Goal: Transaction & Acquisition: Book appointment/travel/reservation

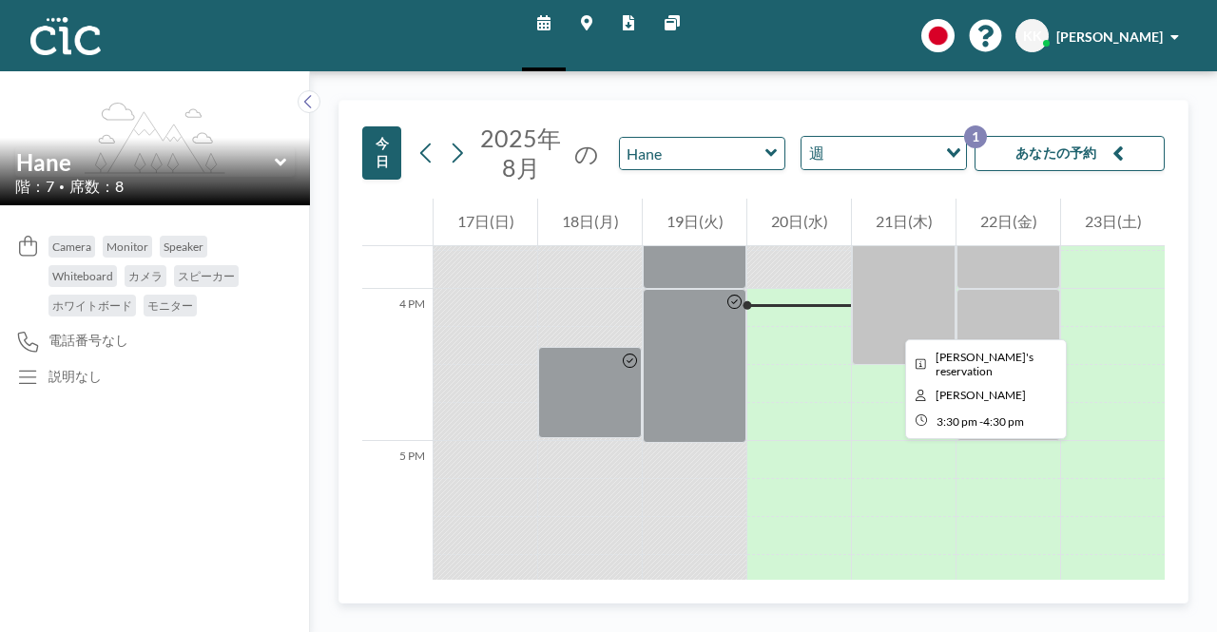
scroll to position [2396, 0]
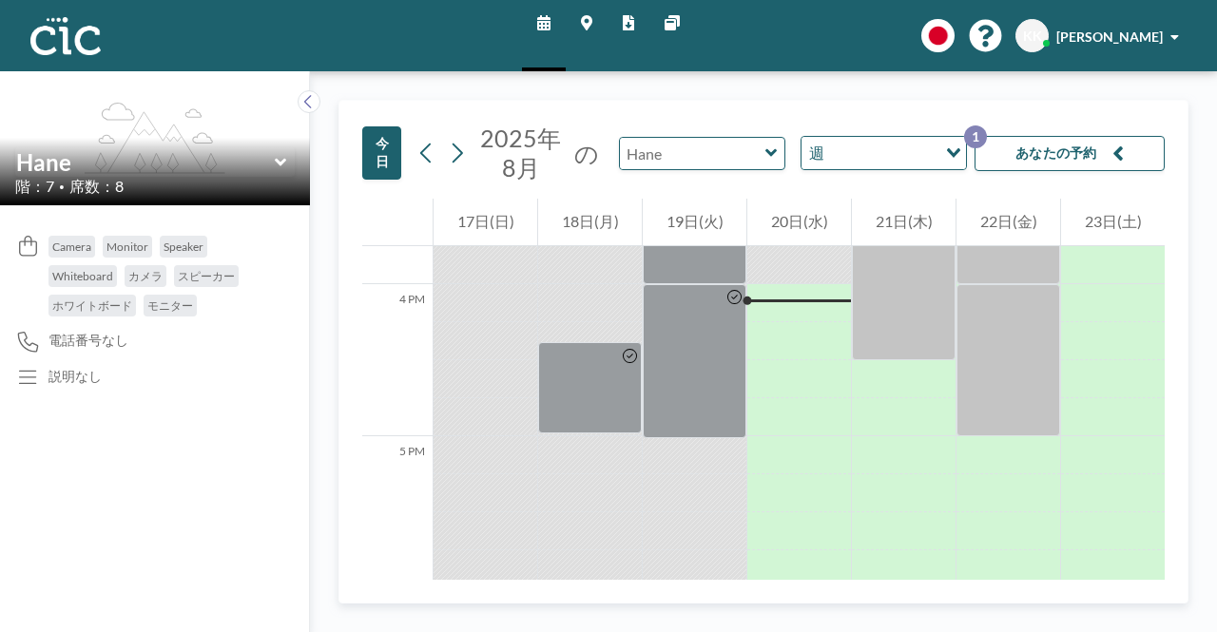
click at [751, 158] on input "text" at bounding box center [693, 153] width 146 height 31
click at [1042, 155] on button "あなたの予約 1" at bounding box center [1070, 153] width 190 height 35
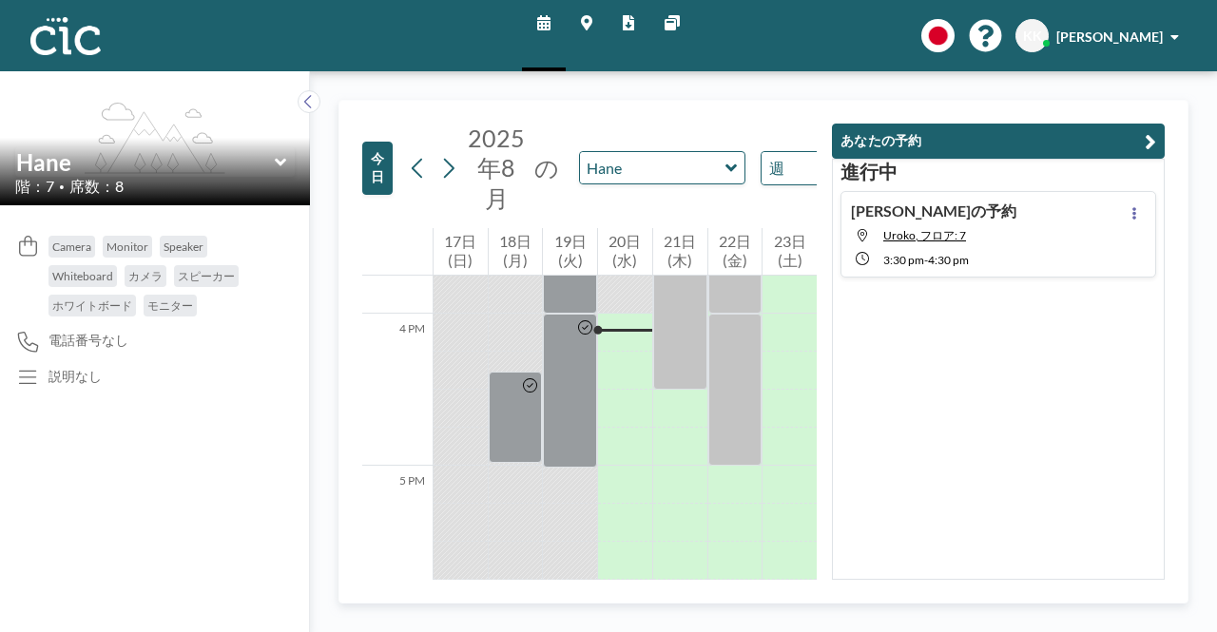
click at [959, 209] on h4 "[PERSON_NAME]の予約" at bounding box center [933, 211] width 165 height 19
type input "Uroko"
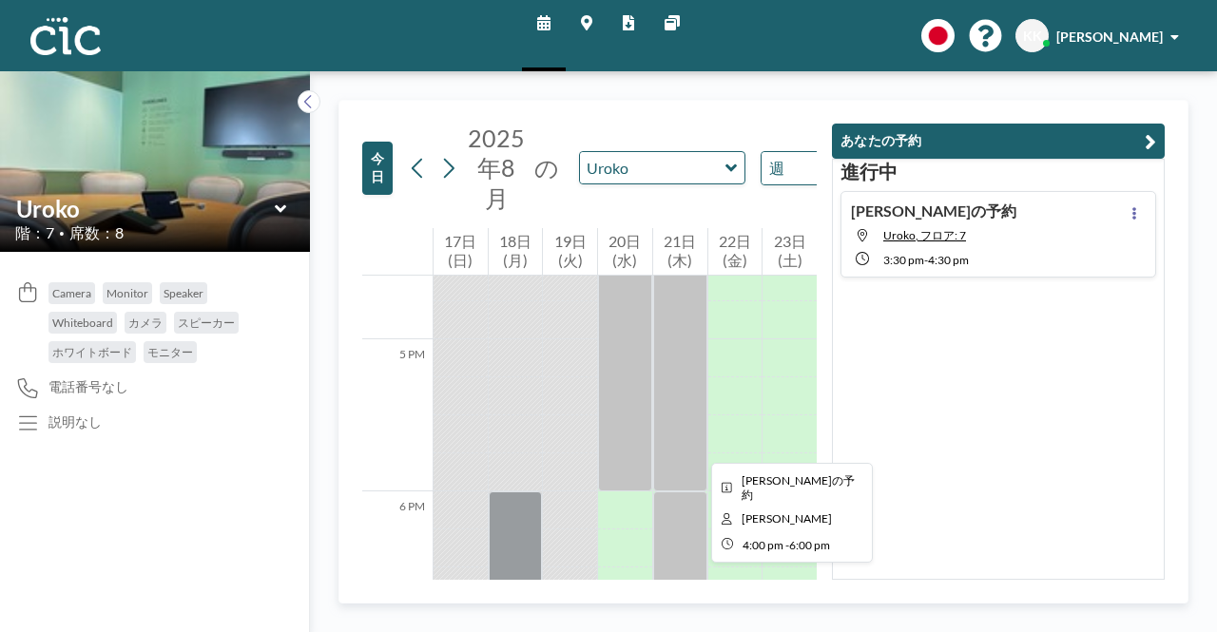
scroll to position [2426, 0]
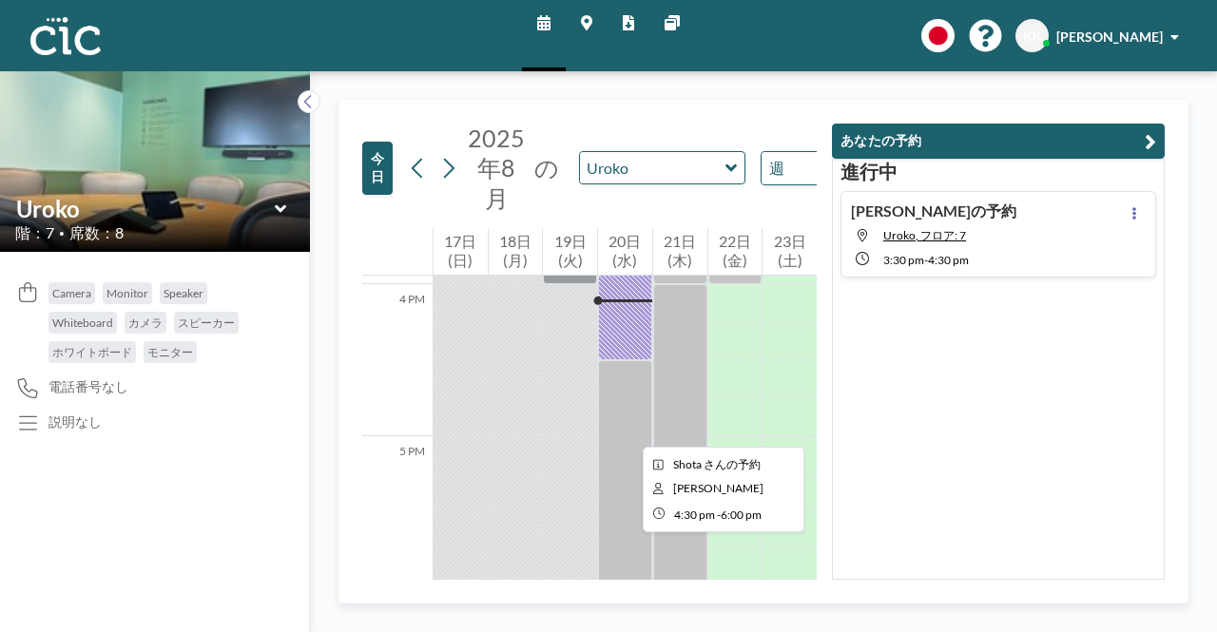
click at [628, 429] on div at bounding box center [625, 474] width 54 height 228
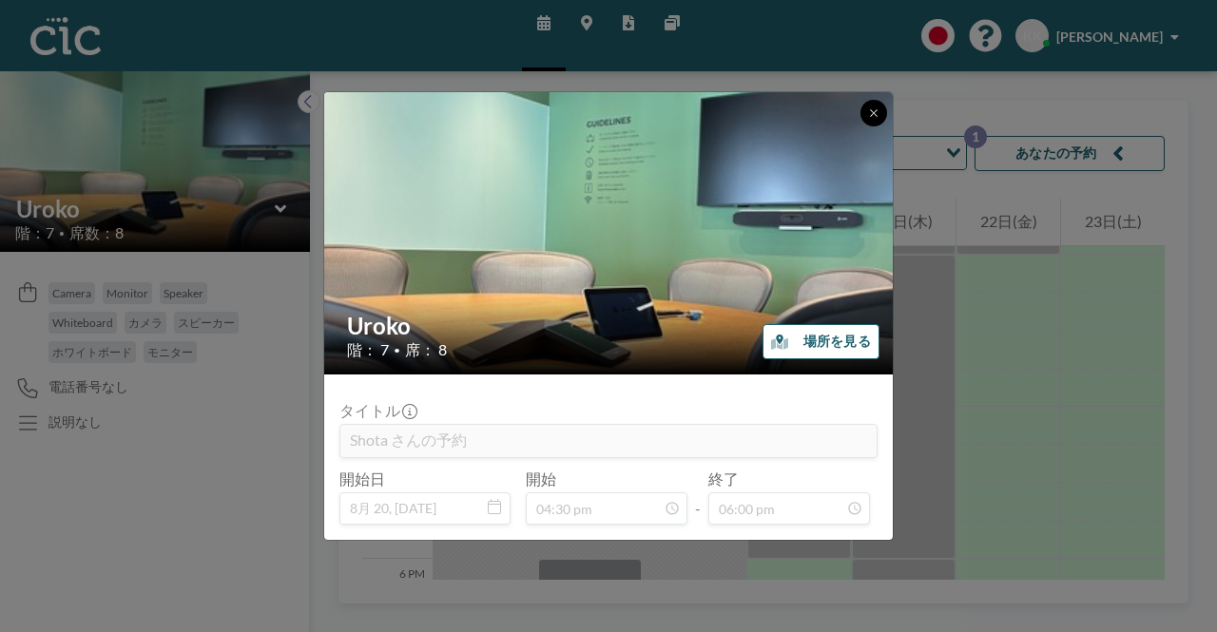
click at [868, 111] on icon at bounding box center [873, 112] width 11 height 11
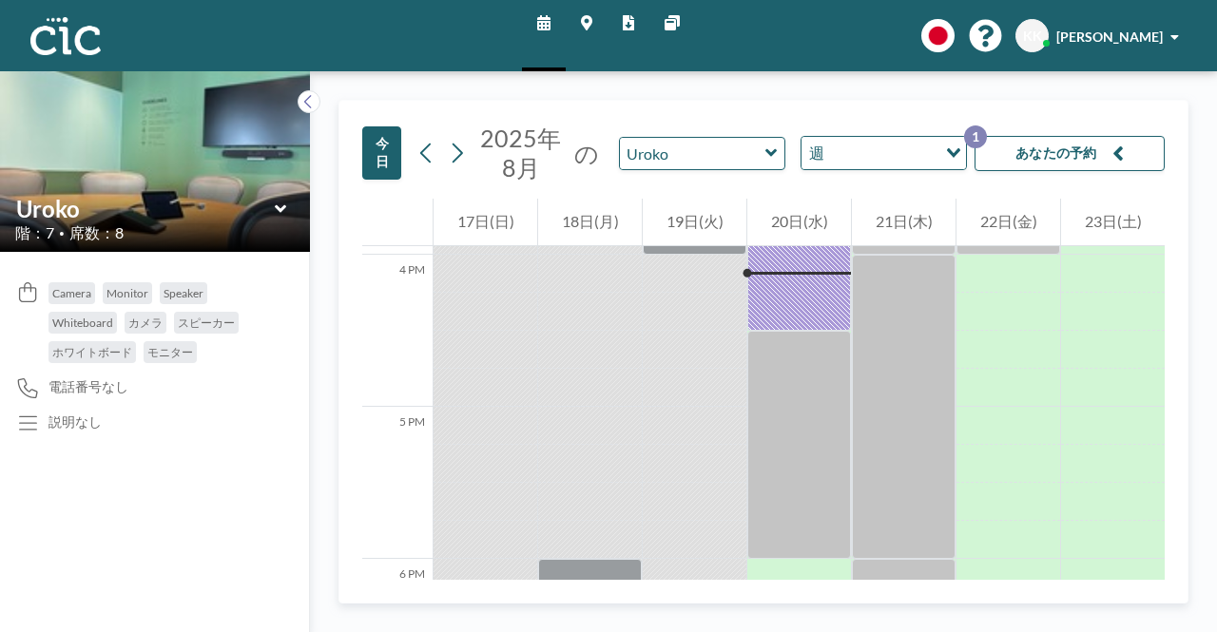
click at [1016, 87] on div "今日 2025年8月 の Uroko 週 Loading... あなたの予約 1 12 AM 1 AM 2 AM 3 AM 4 AM 5 AM 6 AM 7 …" at bounding box center [763, 351] width 907 height 561
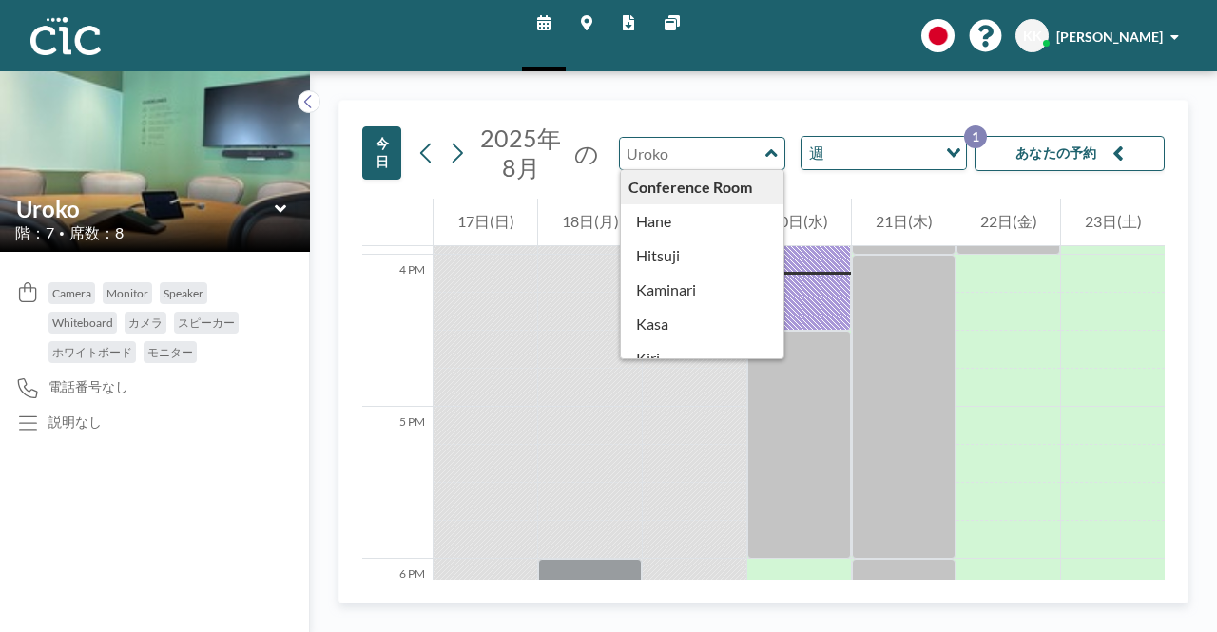
click at [760, 151] on input "text" at bounding box center [693, 153] width 146 height 31
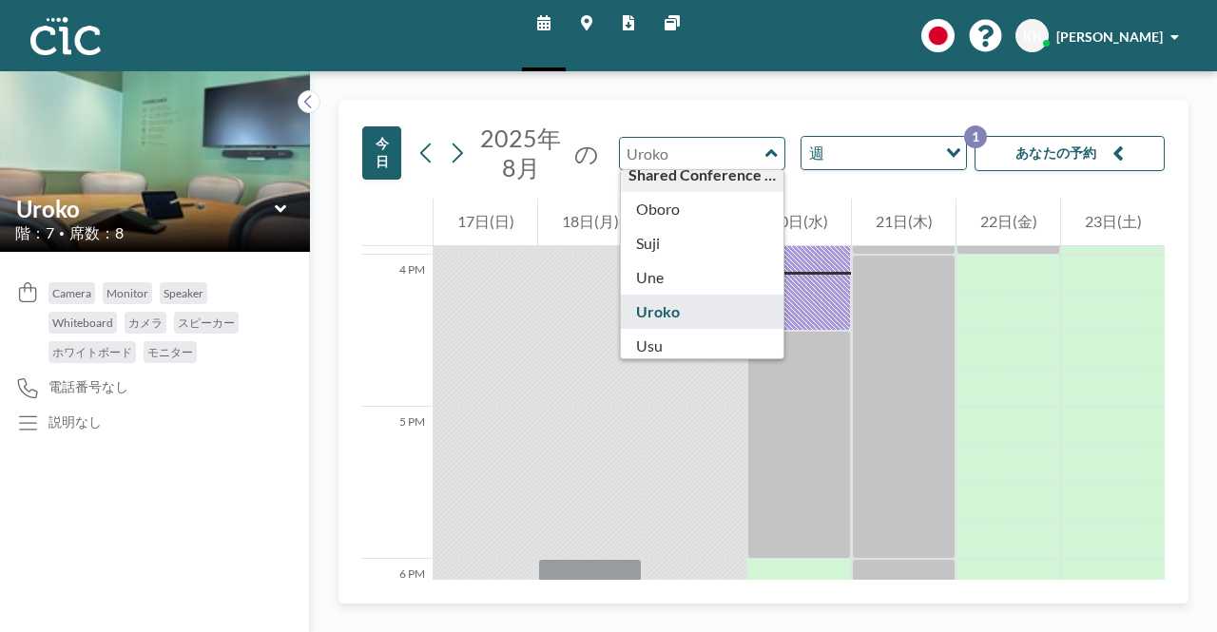
scroll to position [972, 0]
type input "Une"
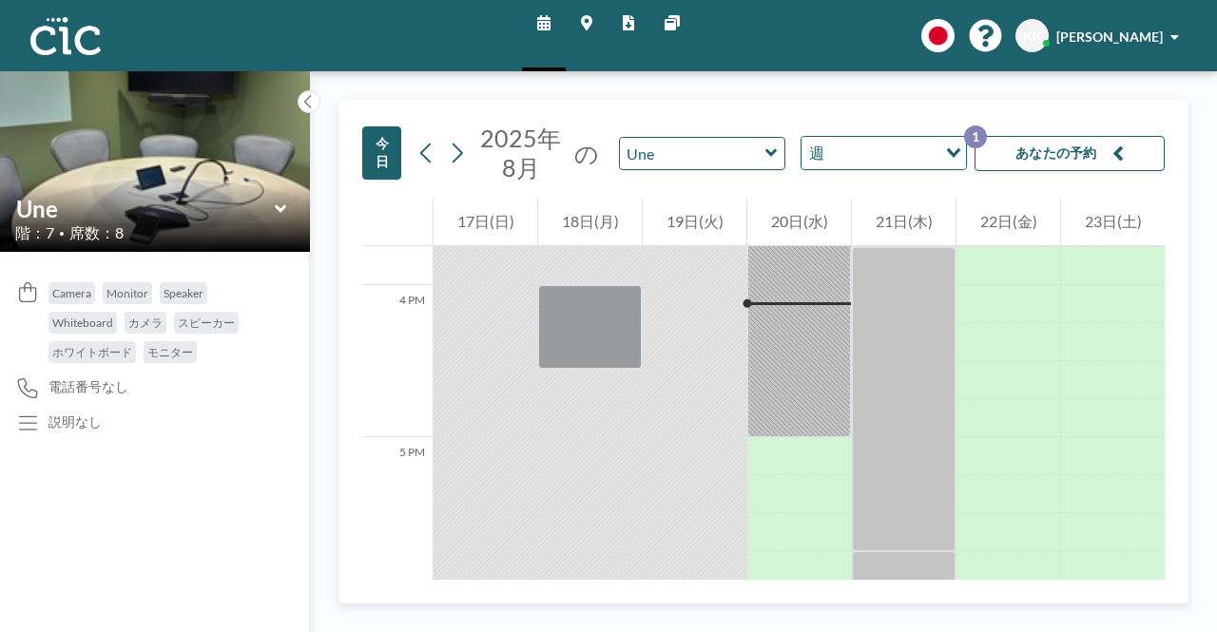
scroll to position [2396, 0]
click at [746, 155] on input "text" at bounding box center [693, 153] width 146 height 31
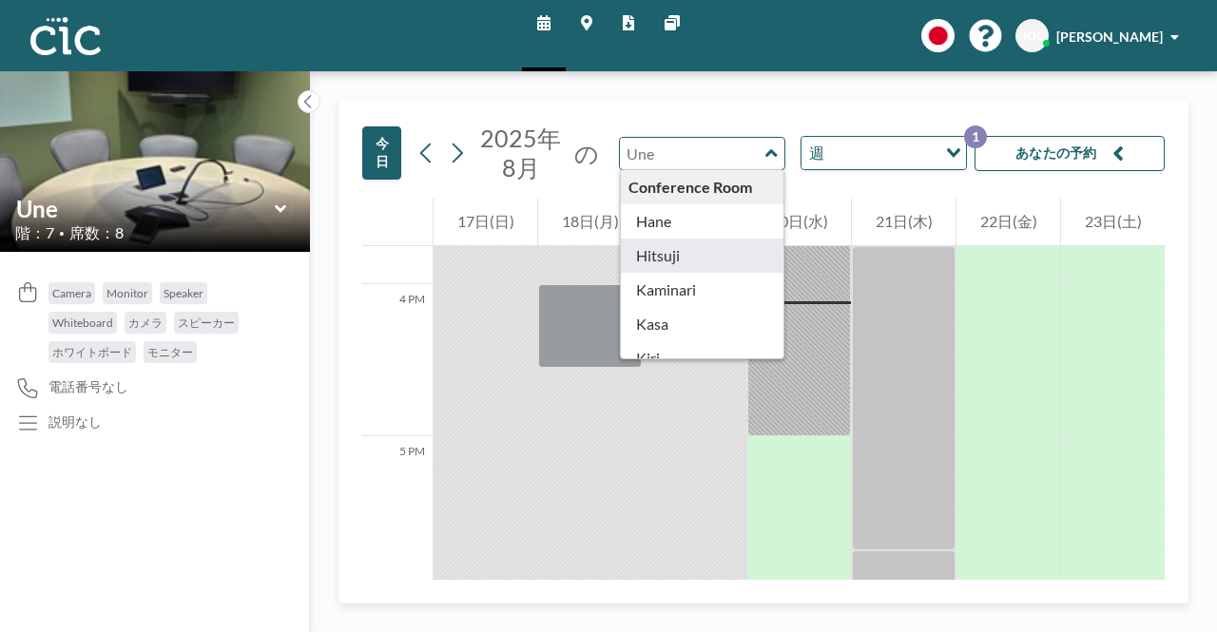
scroll to position [1053, 0]
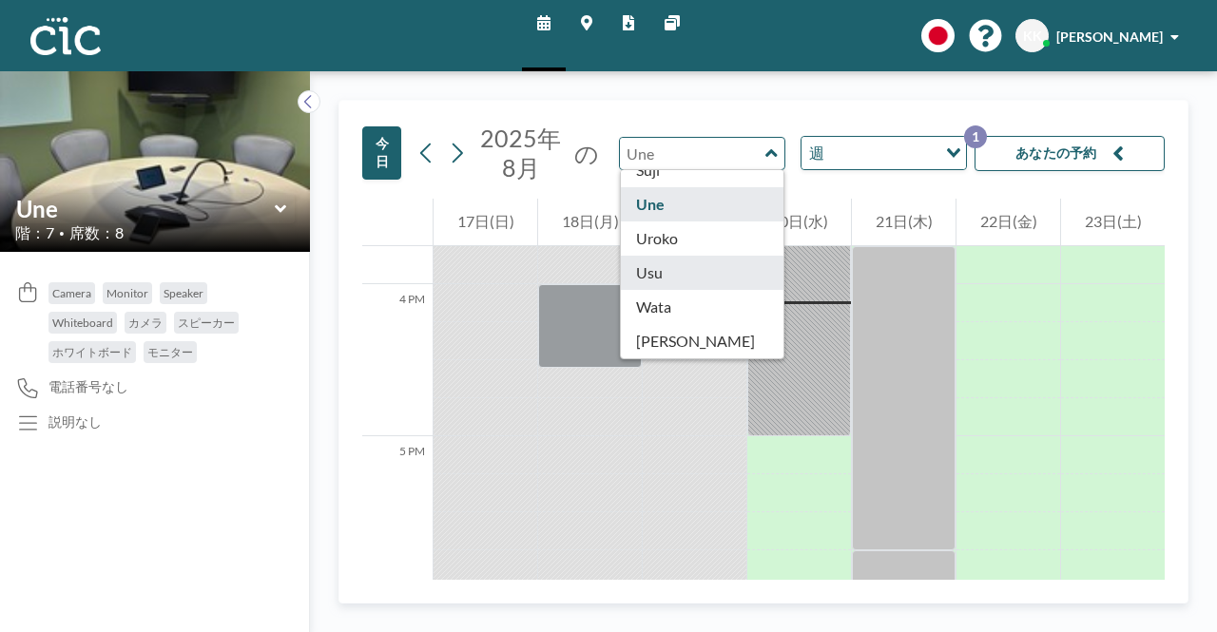
type input "Usu"
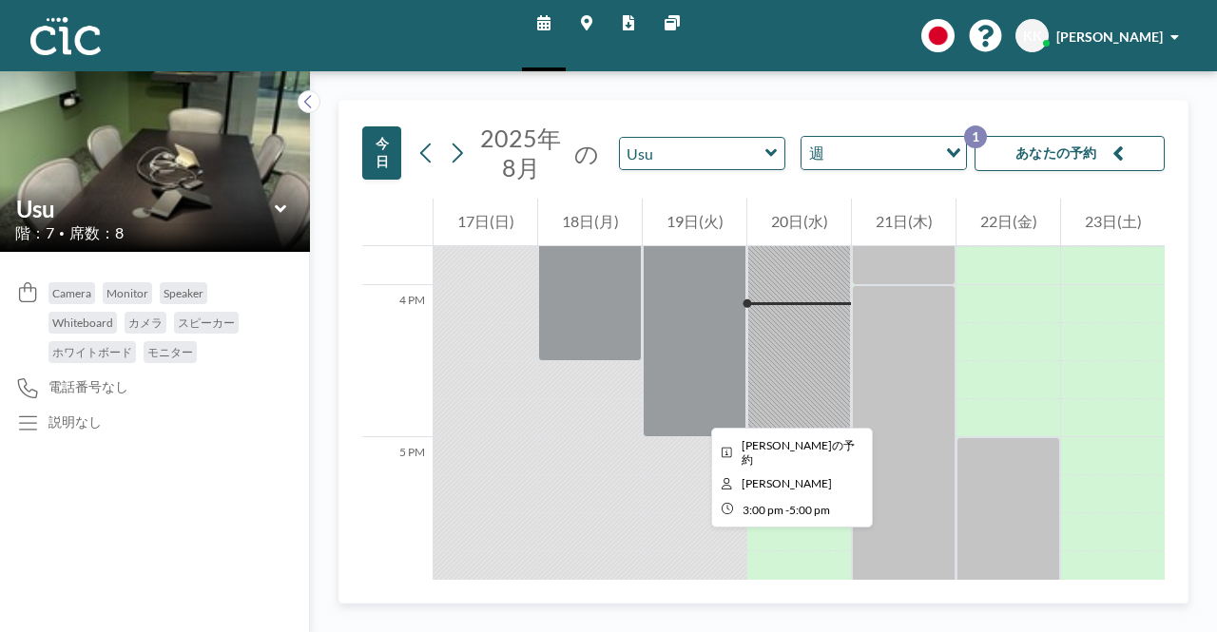
scroll to position [2396, 0]
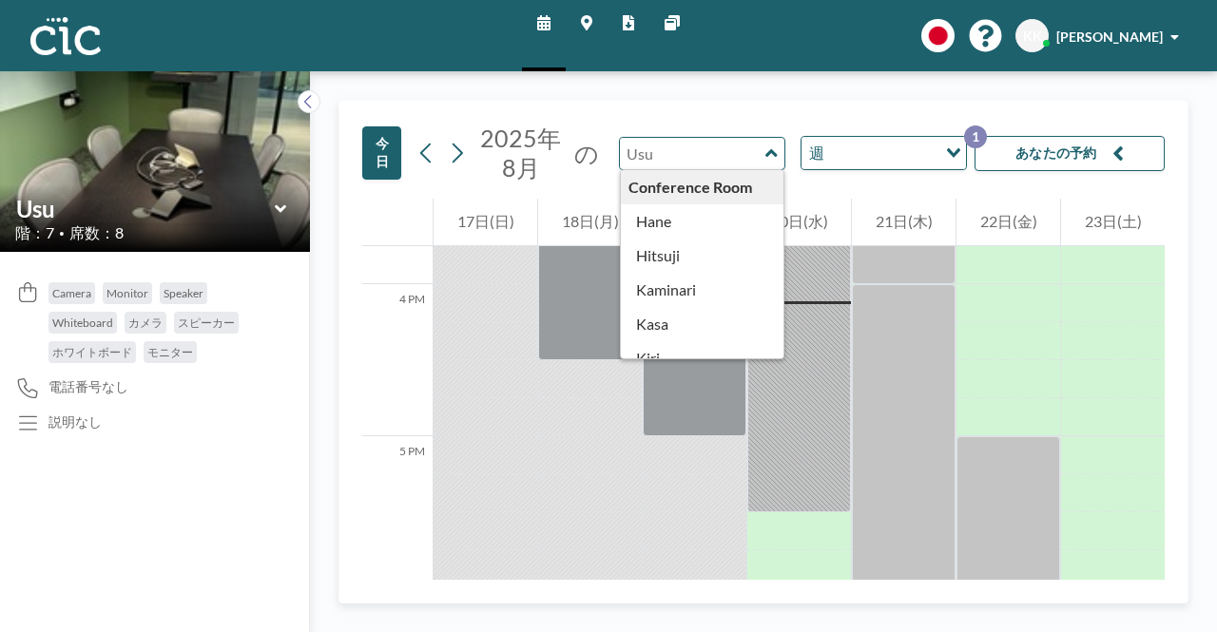
click at [755, 157] on input "text" at bounding box center [693, 153] width 146 height 31
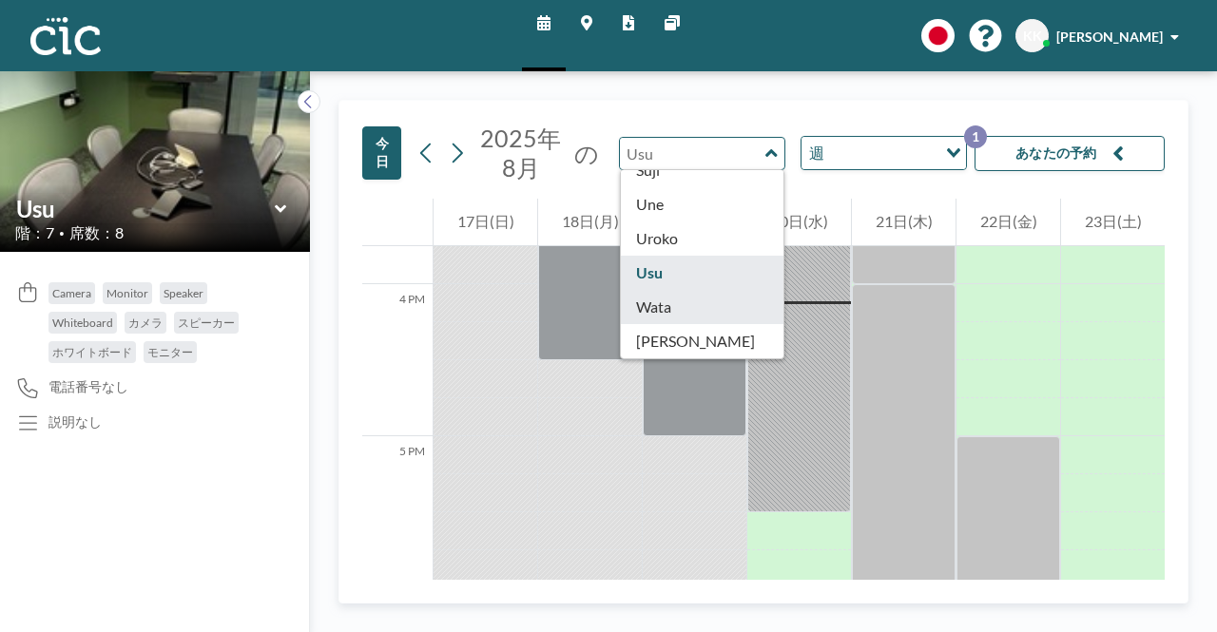
type input "Wata"
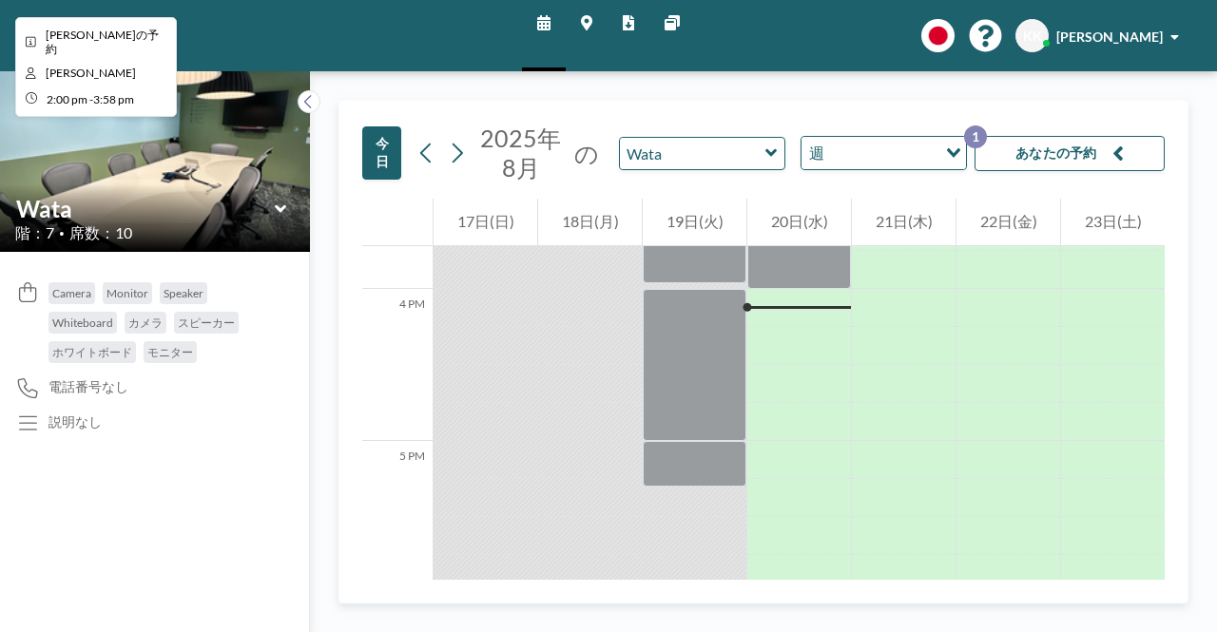
scroll to position [2396, 0]
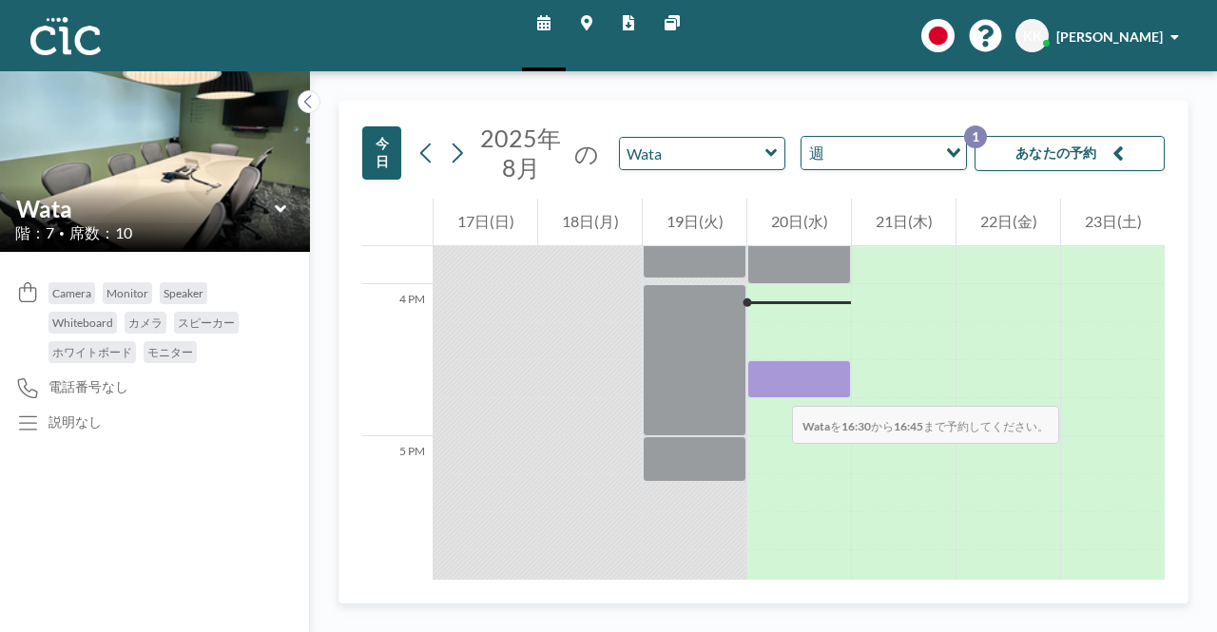
click at [773, 387] on div at bounding box center [799, 379] width 104 height 38
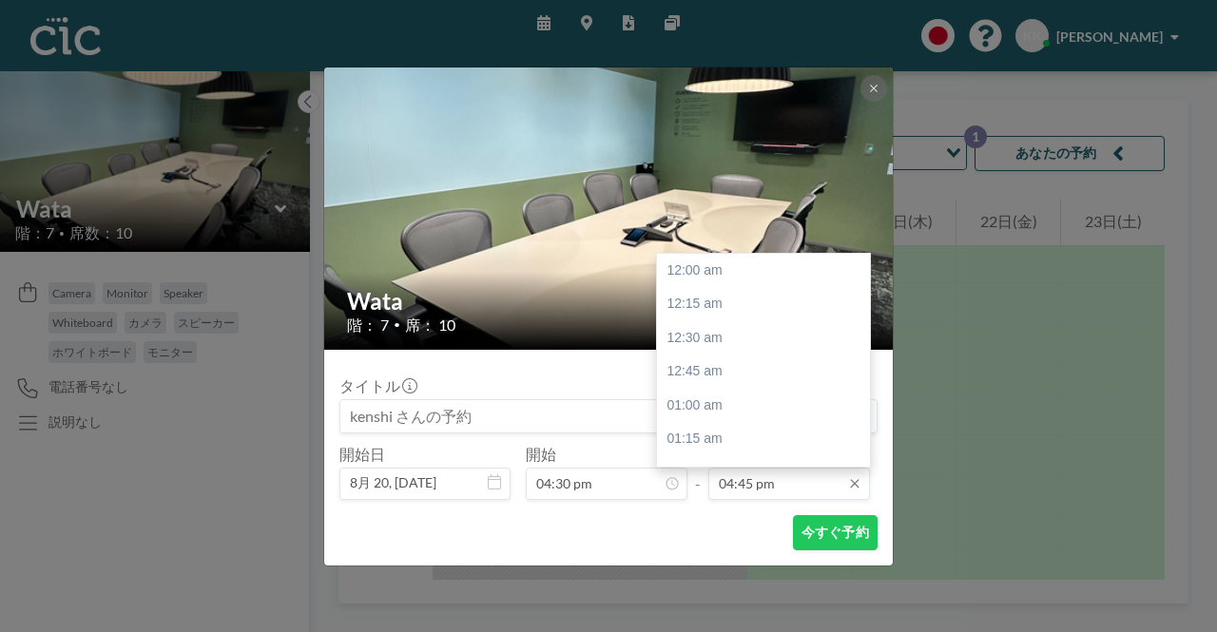
scroll to position [2268, 0]
click at [765, 484] on input "04:45 pm" at bounding box center [789, 484] width 162 height 32
click at [696, 374] on div "05:30 pm" at bounding box center [768, 372] width 223 height 34
type input "05:30 pm"
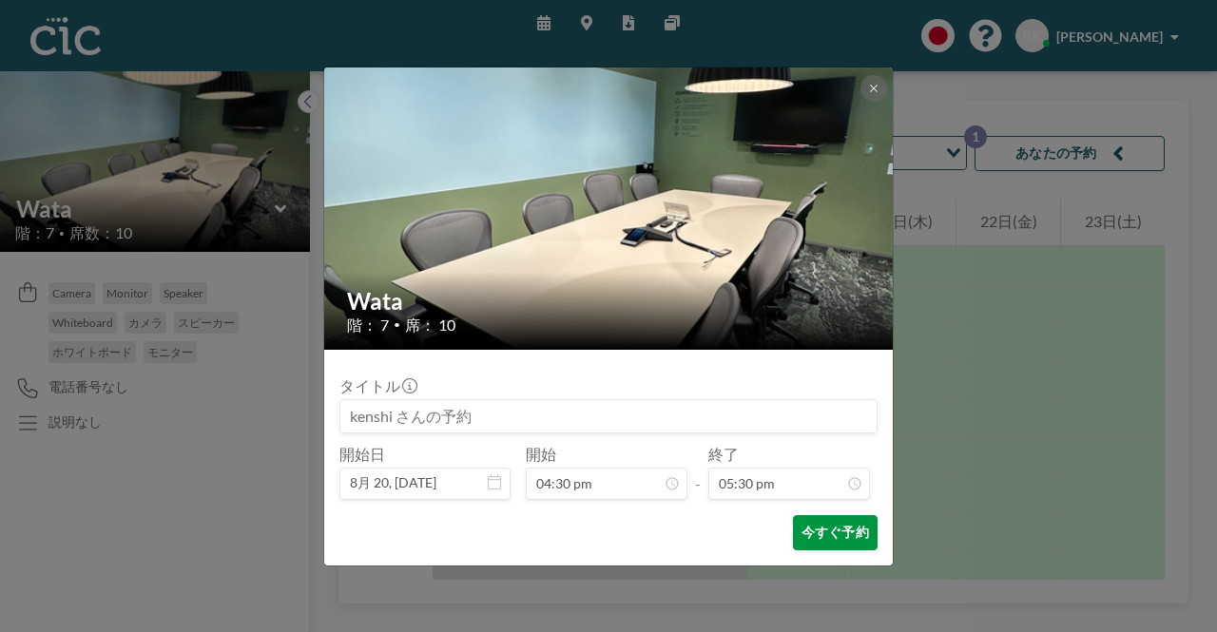
scroll to position [2370, 0]
click at [817, 526] on button "今すぐ予約" at bounding box center [835, 532] width 85 height 35
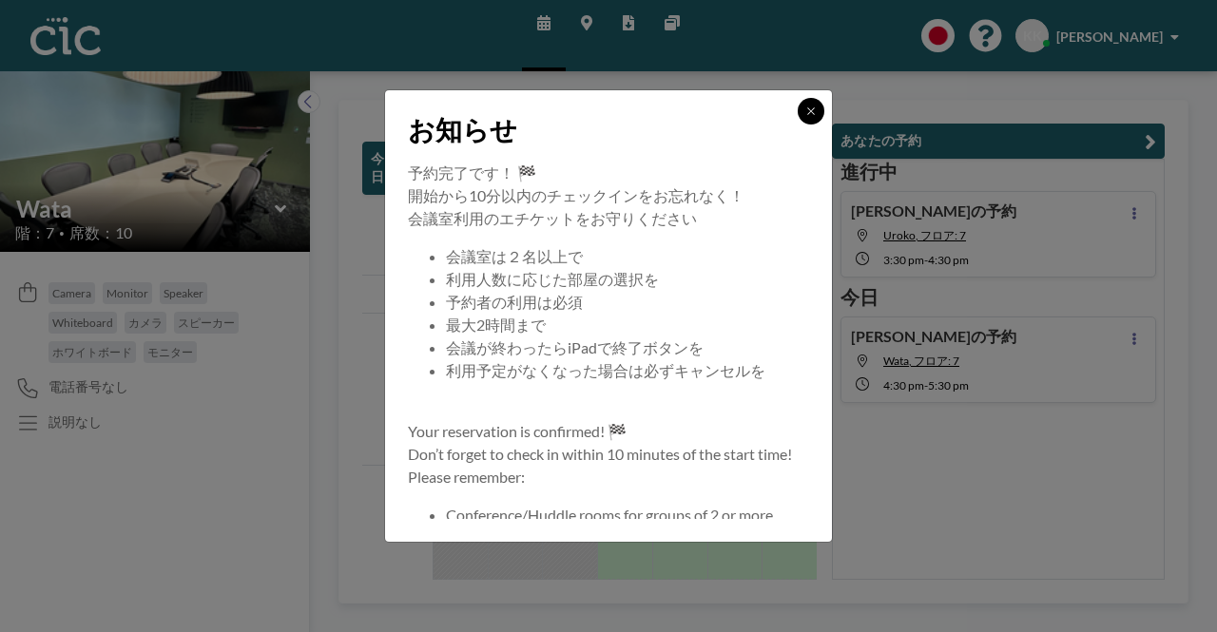
click at [810, 117] on button at bounding box center [811, 111] width 27 height 27
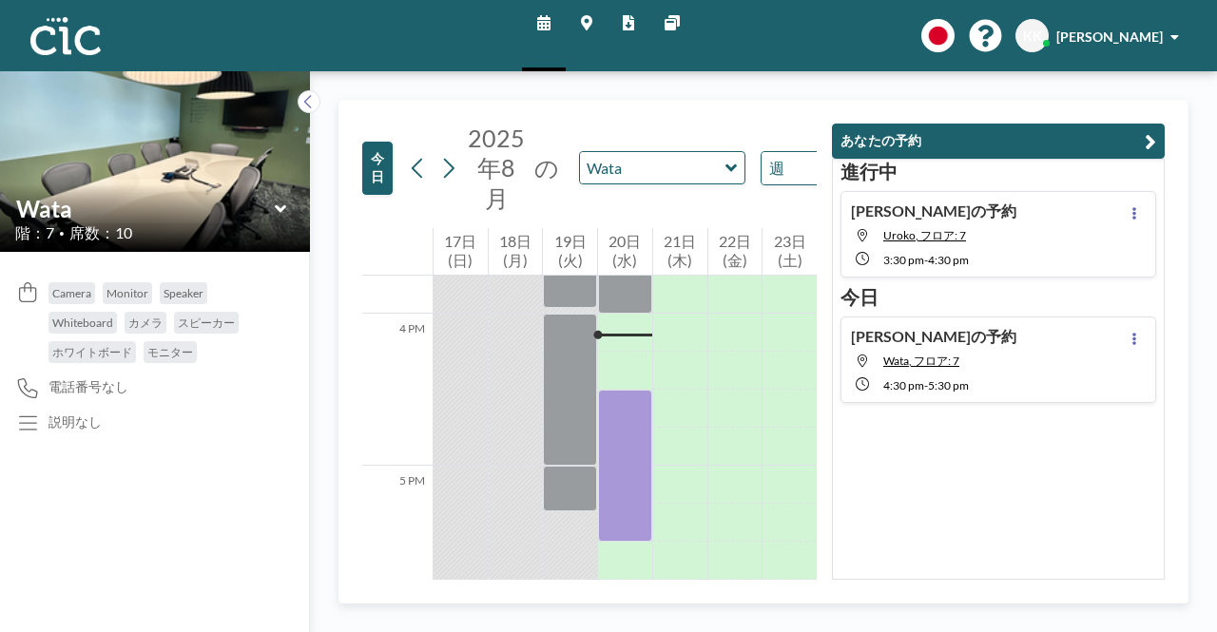
click at [865, 453] on div "進行中 kenshi さんの予約 Uroko, フロア: 7 3:30 PM - 4:30 PM 今日 kenshi さんの予約 Wata, フロア: 7 4…" at bounding box center [998, 369] width 333 height 421
click at [679, 96] on div "今日 2025年8月 の Wata 週 Loading... 12 AM 1 AM 2 AM 3 AM 4 AM 5 AM 6 AM 7 AM 8 AM 9 …" at bounding box center [763, 351] width 907 height 561
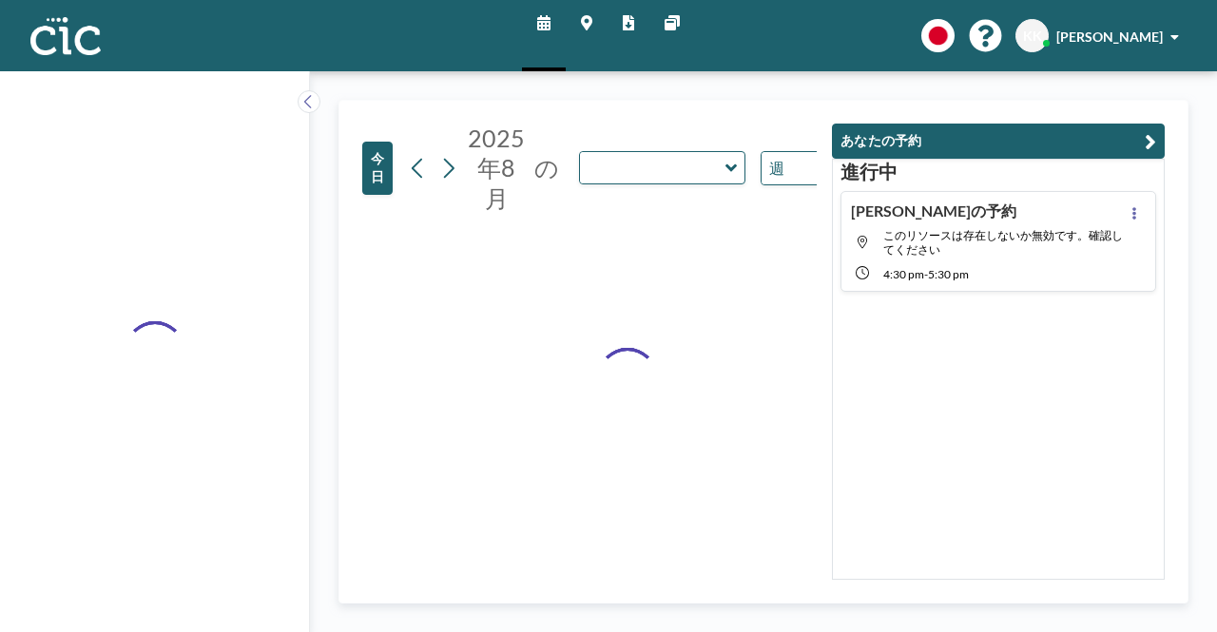
type input "Wata"
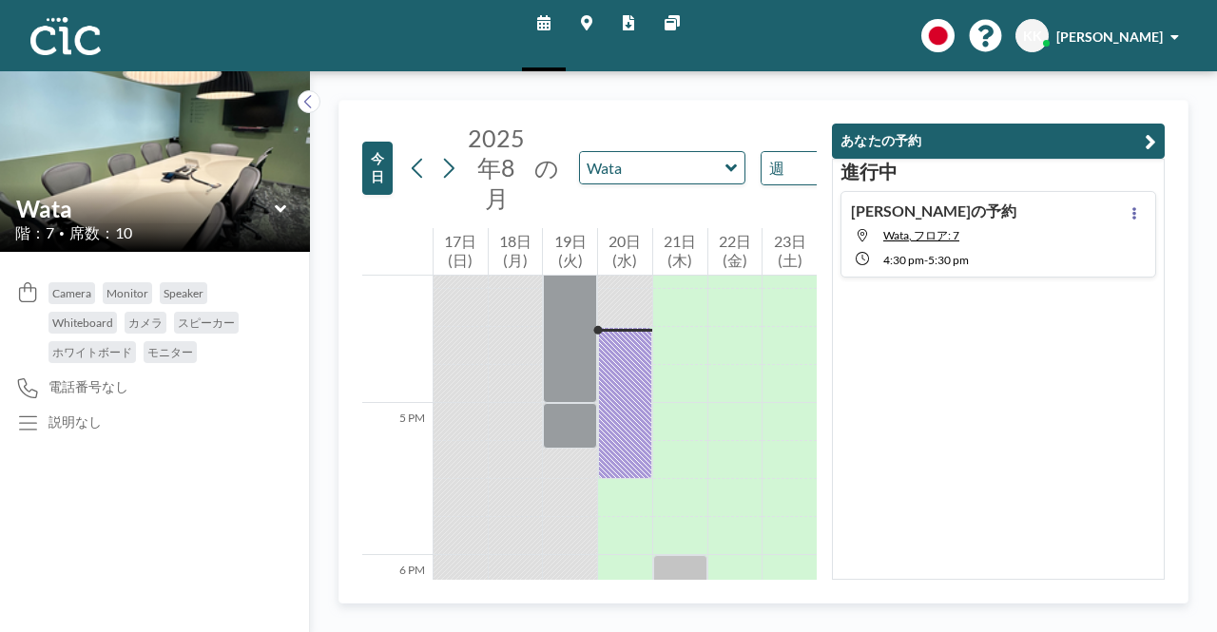
scroll to position [2473, 0]
